Goal: Find specific page/section: Find specific page/section

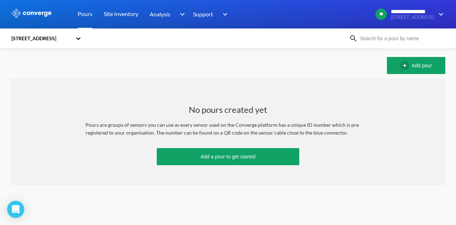
click at [88, 17] on link "Pours" at bounding box center [85, 14] width 15 height 28
click at [120, 16] on link "Site Inventory" at bounding box center [121, 14] width 35 height 28
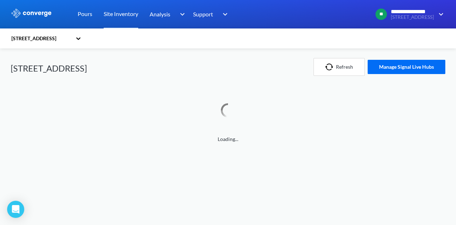
click at [445, 20] on div "**********" at bounding box center [408, 14] width 76 height 17
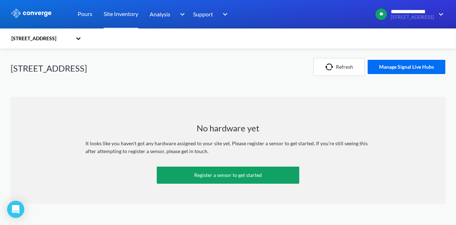
click at [394, 168] on div "No hardware yet It looks like you haven't got any hardware assigned to your sit…" at bounding box center [228, 150] width 435 height 107
